Goal: Information Seeking & Learning: Learn about a topic

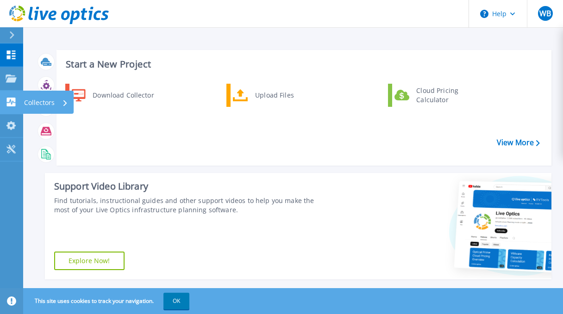
click at [41, 106] on p "Collectors" at bounding box center [39, 103] width 31 height 24
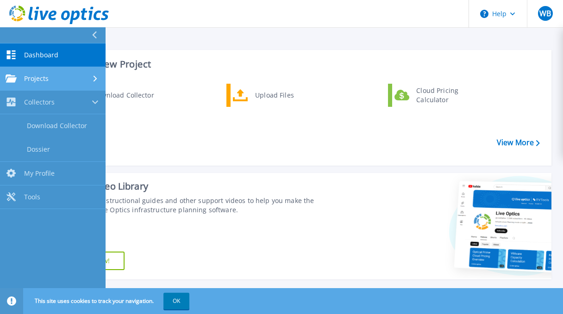
click at [46, 81] on span "Projects" at bounding box center [36, 79] width 25 height 8
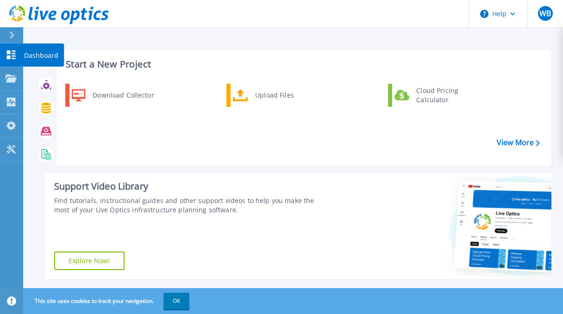
click at [34, 55] on p "Dashboard" at bounding box center [41, 55] width 34 height 24
click at [508, 142] on link "View More" at bounding box center [518, 142] width 43 height 9
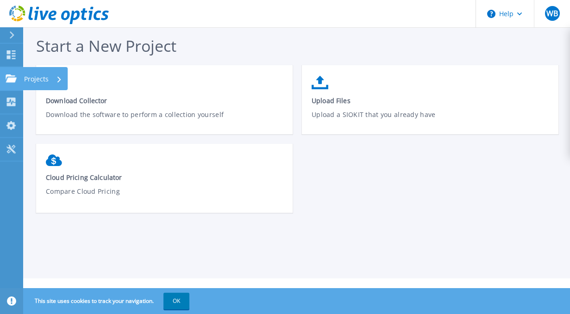
click at [9, 71] on link "Projects Projects" at bounding box center [11, 79] width 23 height 24
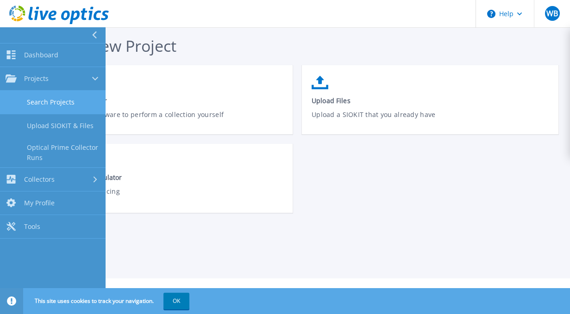
click at [49, 96] on link "Search Projects" at bounding box center [53, 103] width 106 height 24
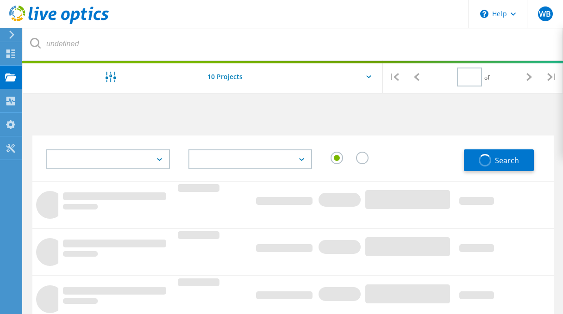
type input "1"
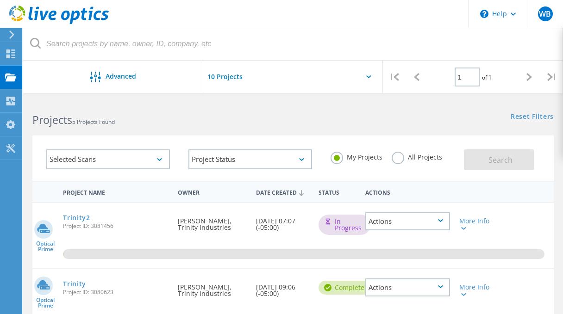
scroll to position [46, 0]
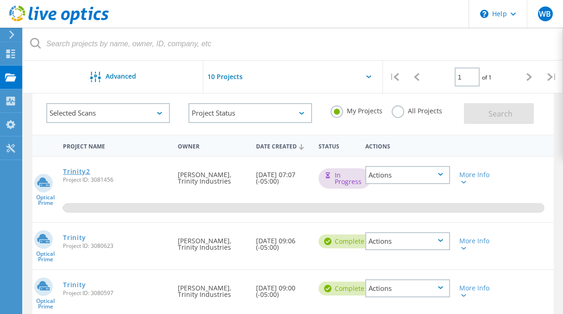
click at [77, 173] on link "Trinity2" at bounding box center [76, 171] width 27 height 6
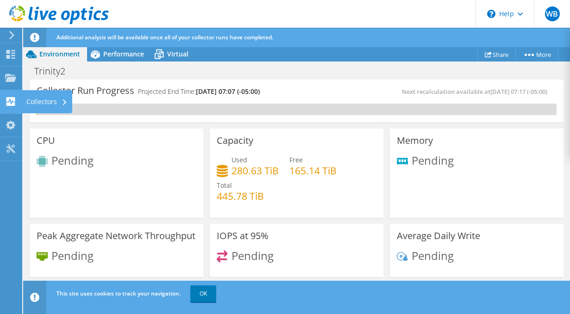
click at [42, 100] on div "Collectors" at bounding box center [47, 101] width 50 height 23
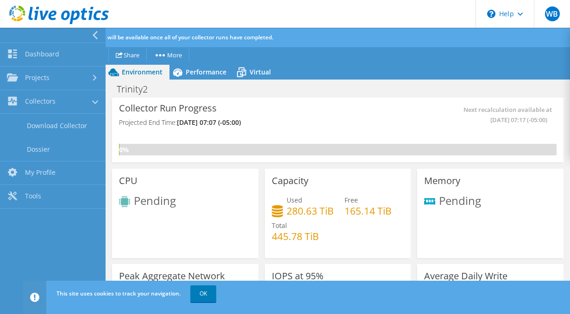
click at [320, 51] on ul "Project Actions Share More Project Details" at bounding box center [332, 54] width 453 height 15
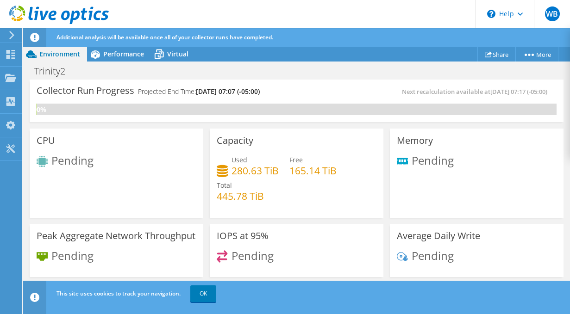
scroll to position [185, 0]
click at [208, 294] on link "OK" at bounding box center [203, 294] width 26 height 17
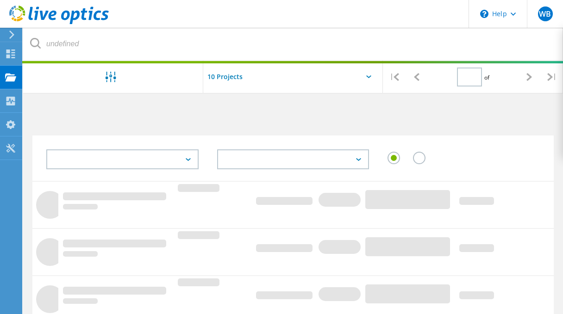
type input "1"
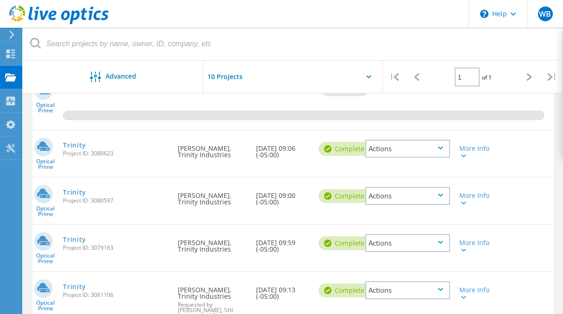
scroll to position [185, 0]
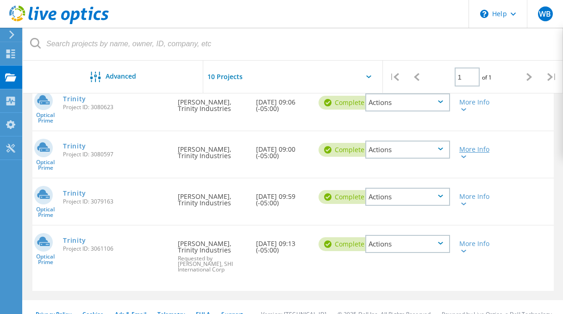
click at [463, 158] on icon at bounding box center [463, 156] width 5 height 3
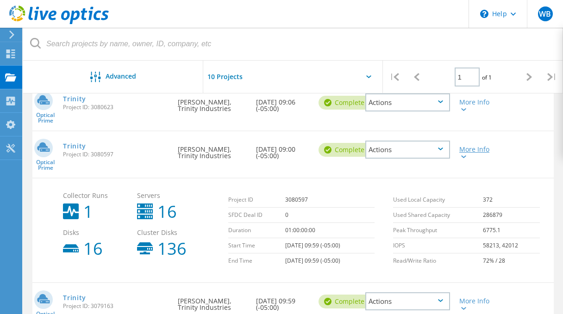
click at [463, 158] on icon at bounding box center [463, 156] width 5 height 3
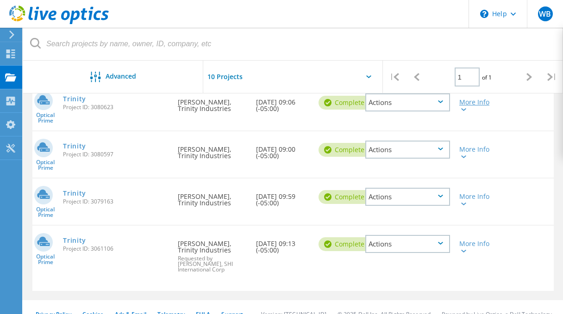
click at [464, 110] on icon at bounding box center [463, 109] width 5 height 3
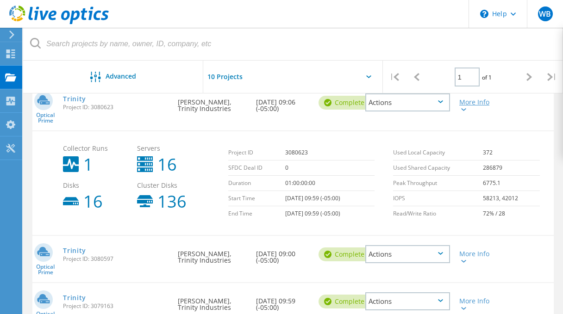
click at [464, 110] on icon at bounding box center [463, 109] width 5 height 3
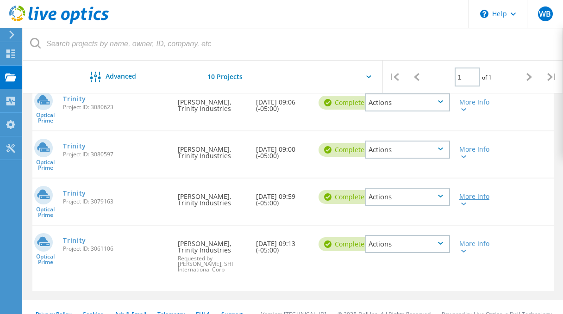
click at [466, 204] on icon at bounding box center [463, 204] width 5 height 3
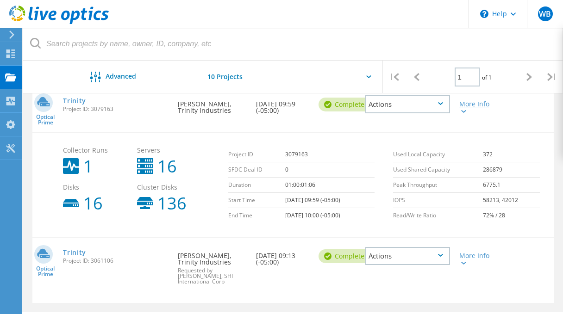
scroll to position [231, 0]
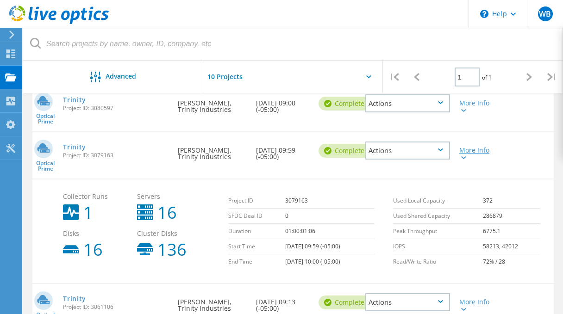
click at [462, 155] on div at bounding box center [462, 158] width 7 height 6
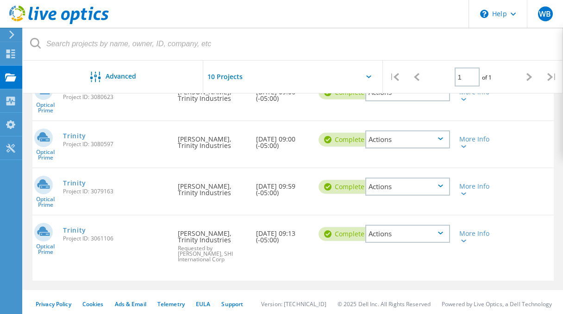
scroll to position [193, 0]
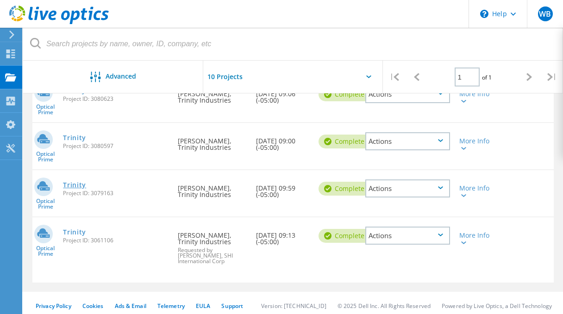
click at [77, 184] on link "Trinity" at bounding box center [74, 185] width 23 height 6
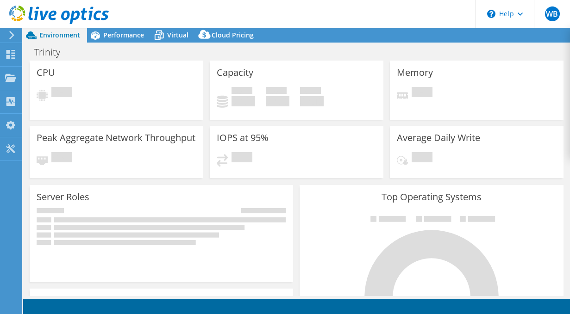
select select "USD"
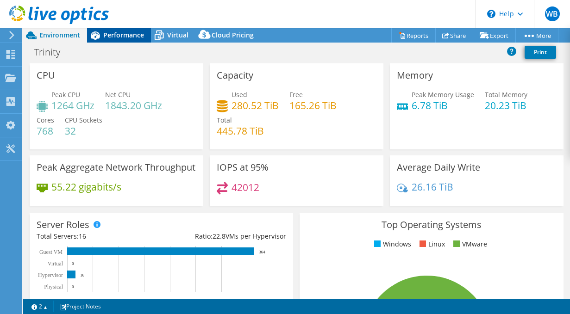
click at [116, 37] on span "Performance" at bounding box center [123, 35] width 41 height 9
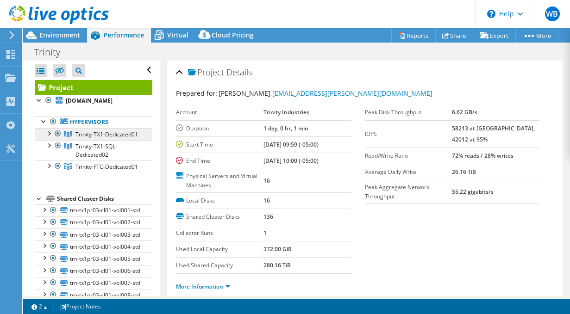
click at [90, 132] on span "Trinity-TX1-Dedicated01" at bounding box center [106, 134] width 62 height 8
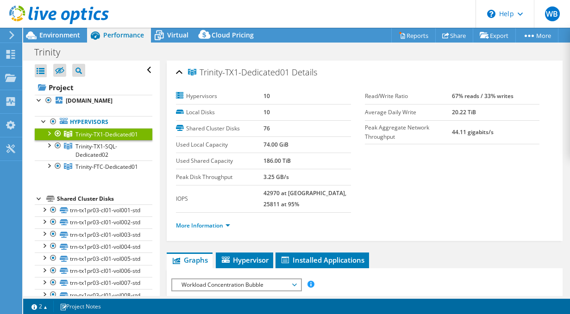
click at [49, 134] on div at bounding box center [48, 132] width 9 height 9
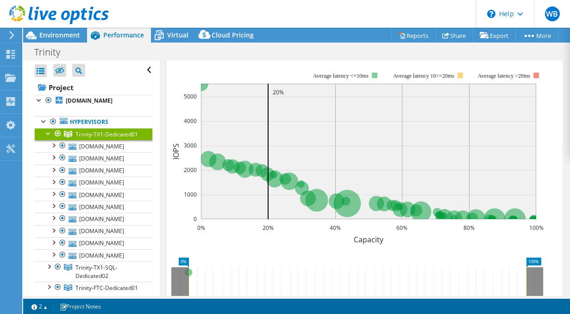
scroll to position [185, 0]
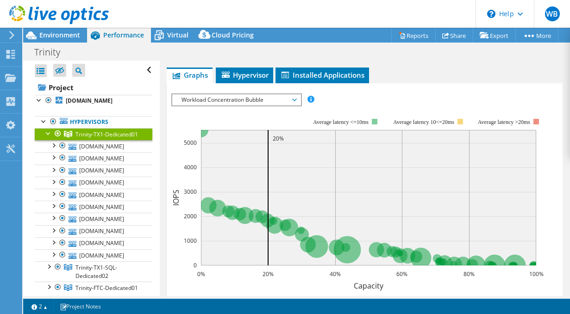
click at [294, 94] on span "Workload Concentration Bubble" at bounding box center [236, 99] width 119 height 11
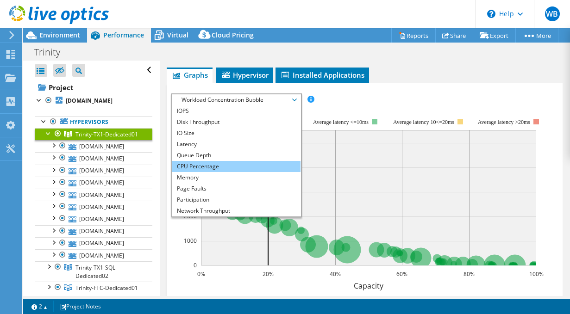
click at [266, 161] on li "CPU Percentage" at bounding box center [236, 166] width 128 height 11
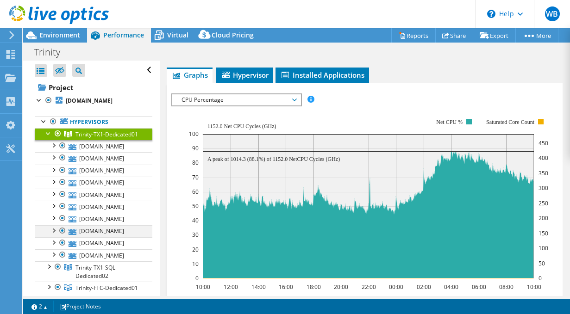
scroll to position [46, 0]
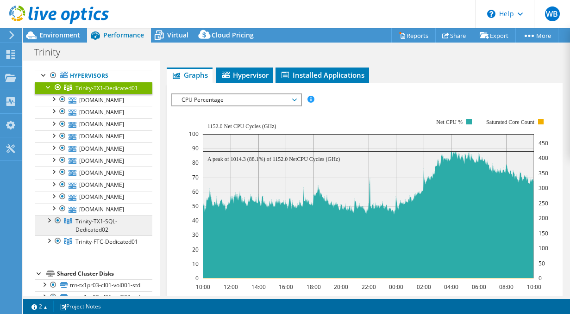
click at [78, 234] on span "Trinity-TX1-SQL-Dedicated02" at bounding box center [96, 225] width 42 height 16
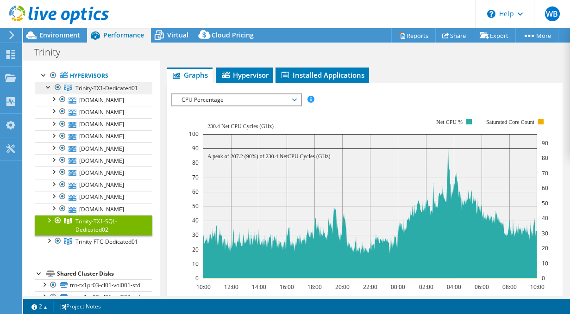
click at [97, 92] on span "Trinity-TX1-Dedicated01" at bounding box center [106, 88] width 62 height 8
